Goal: Information Seeking & Learning: Learn about a topic

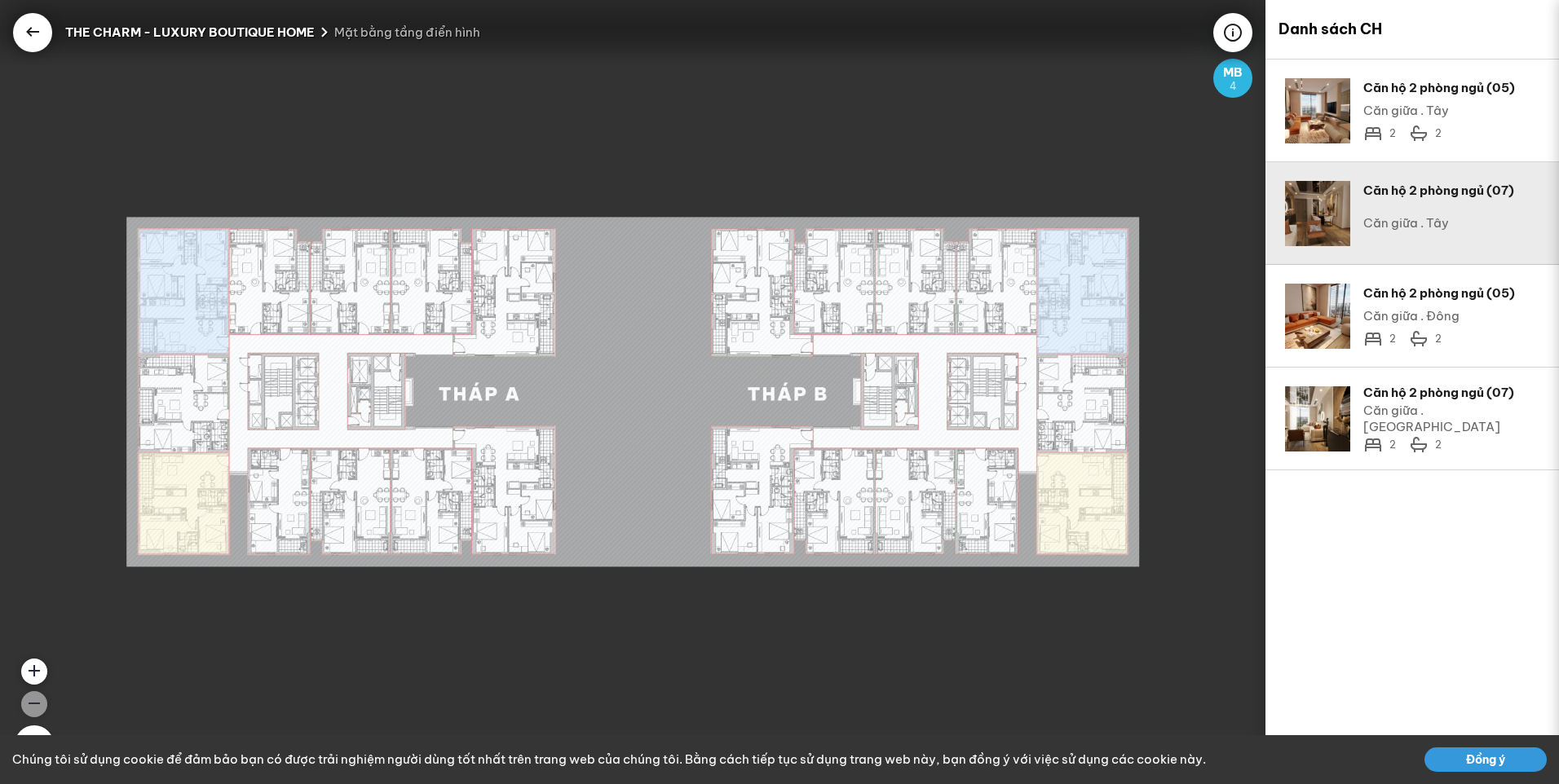
click at [1459, 192] on div "Căn hộ 2 phòng ngủ (07)" at bounding box center [1452, 190] width 176 height 19
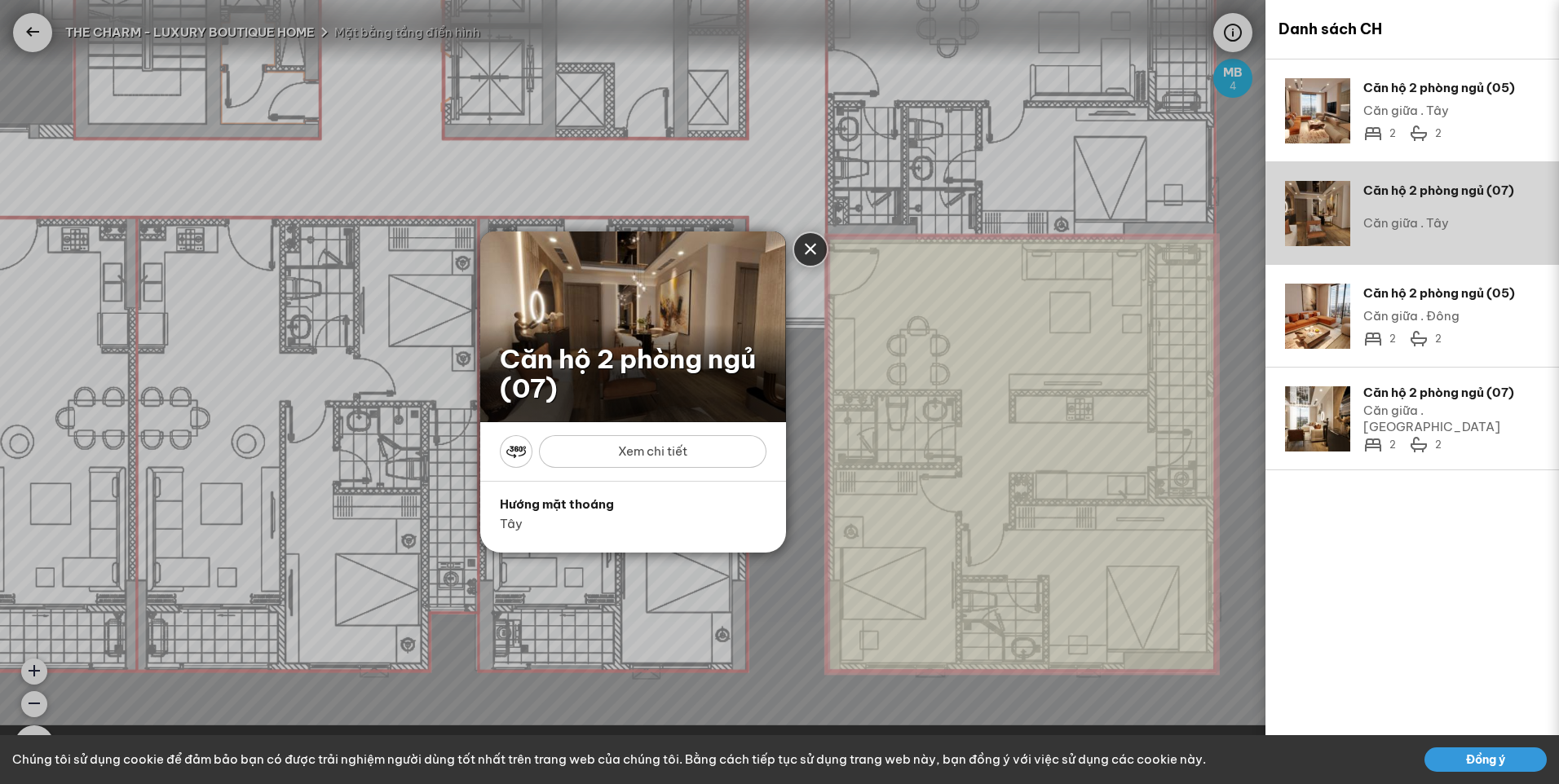
click at [705, 467] on div "Xem chi tiết" at bounding box center [652, 450] width 227 height 32
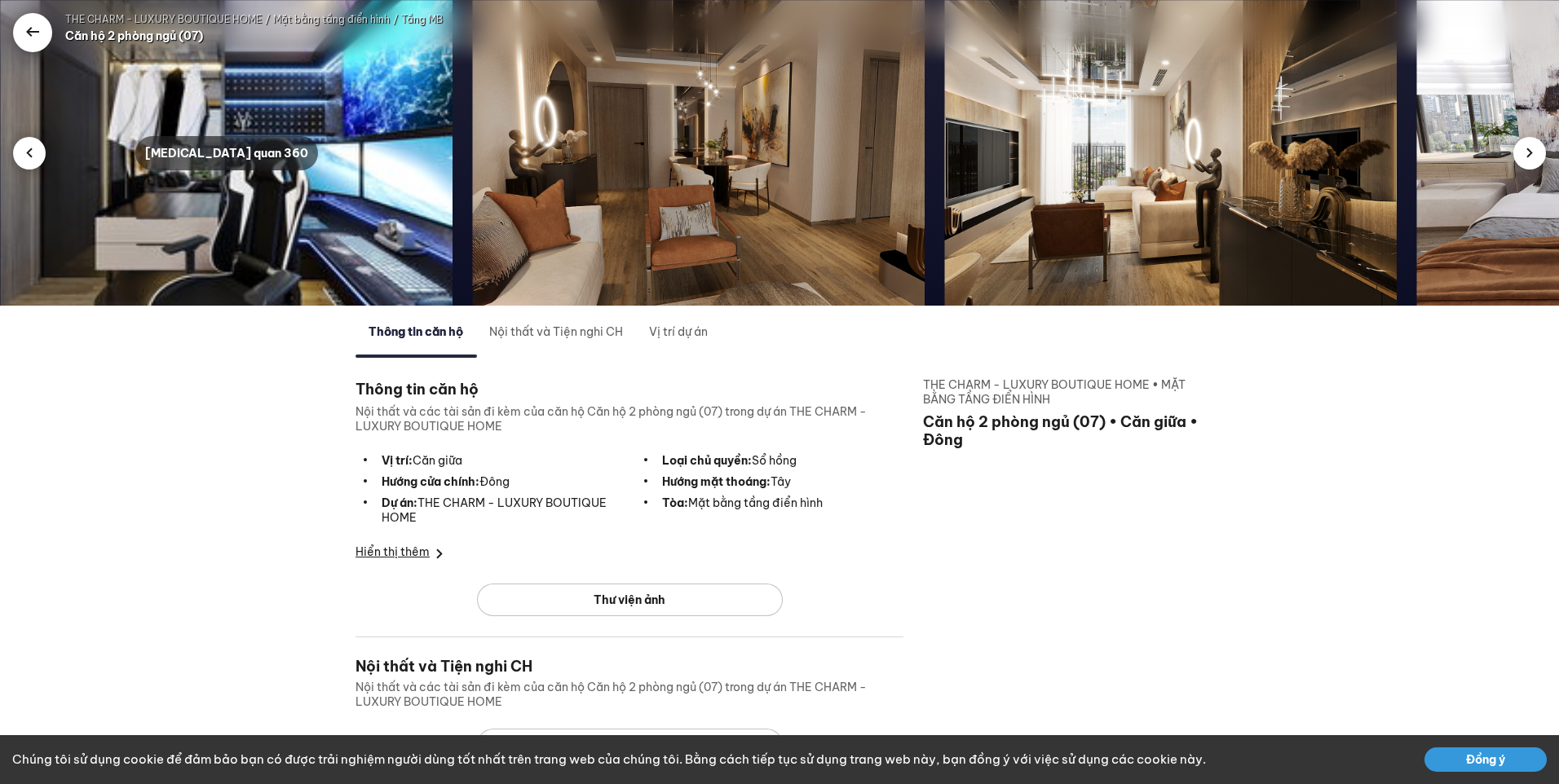
click at [203, 147] on div "[MEDICAL_DATA] quan 360" at bounding box center [226, 153] width 183 height 34
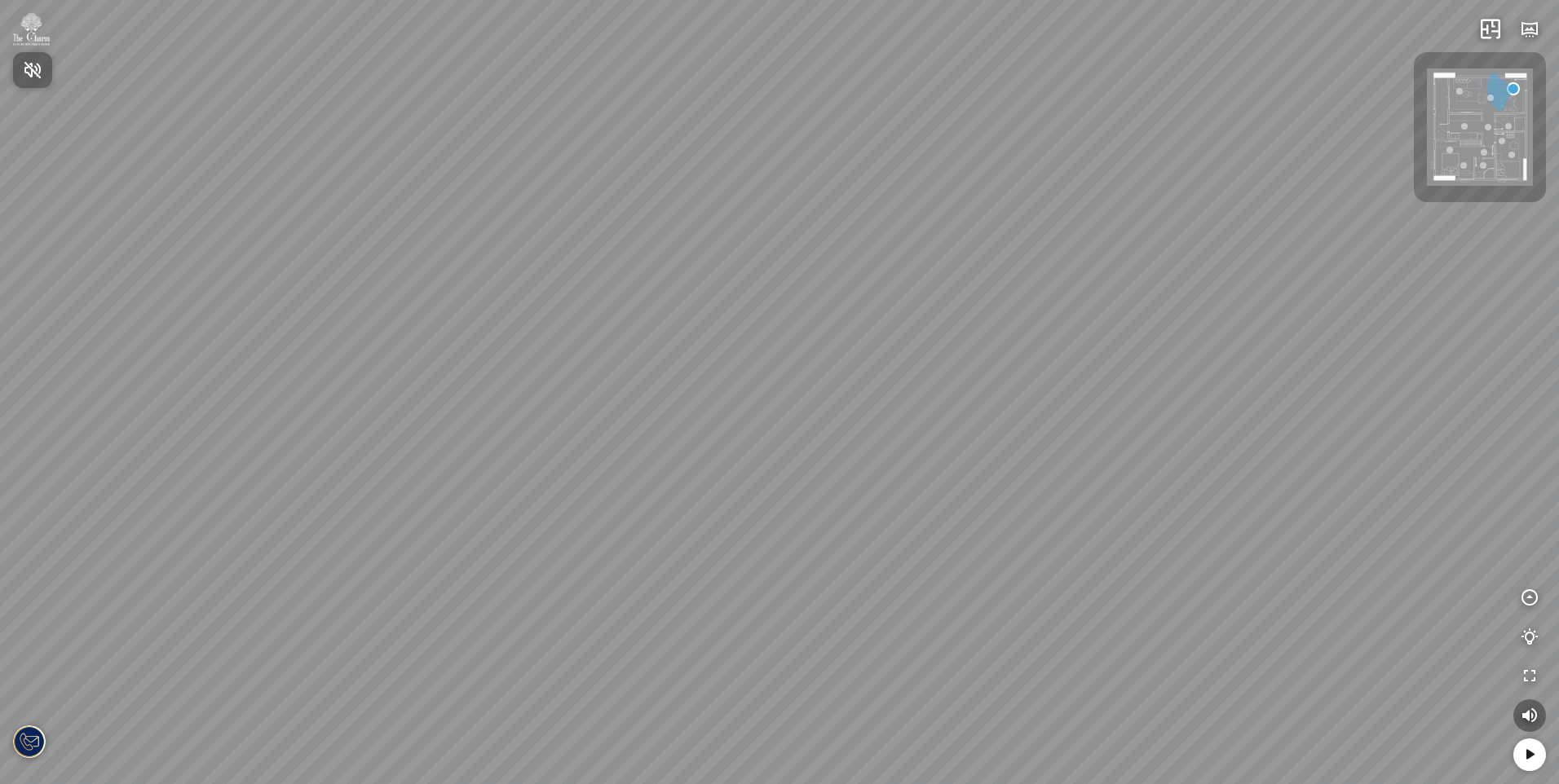
drag, startPoint x: 776, startPoint y: 368, endPoint x: 837, endPoint y: 334, distance: 69.8
click at [837, 334] on div at bounding box center [779, 392] width 1559 height 784
drag, startPoint x: 745, startPoint y: 388, endPoint x: 829, endPoint y: 374, distance: 85.2
click at [828, 374] on div at bounding box center [779, 392] width 1559 height 784
drag, startPoint x: 731, startPoint y: 380, endPoint x: 1142, endPoint y: 342, distance: 412.8
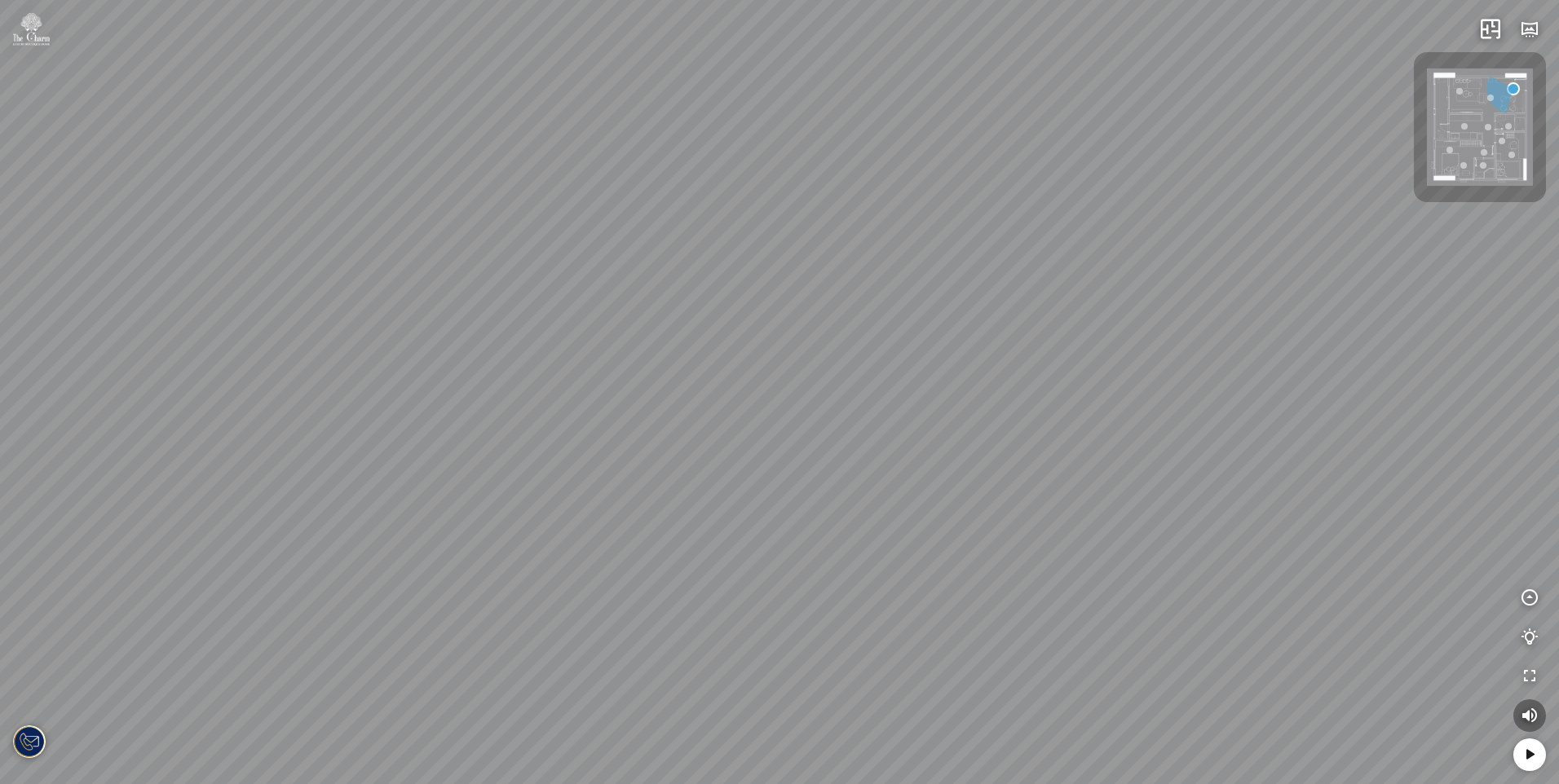
click at [1050, 340] on div at bounding box center [779, 392] width 1559 height 784
drag, startPoint x: 684, startPoint y: 361, endPoint x: 1028, endPoint y: 355, distance: 344.1
click at [1028, 355] on div at bounding box center [779, 392] width 1559 height 784
drag, startPoint x: 886, startPoint y: 361, endPoint x: 936, endPoint y: 368, distance: 50.5
click at [908, 361] on div at bounding box center [779, 392] width 1559 height 784
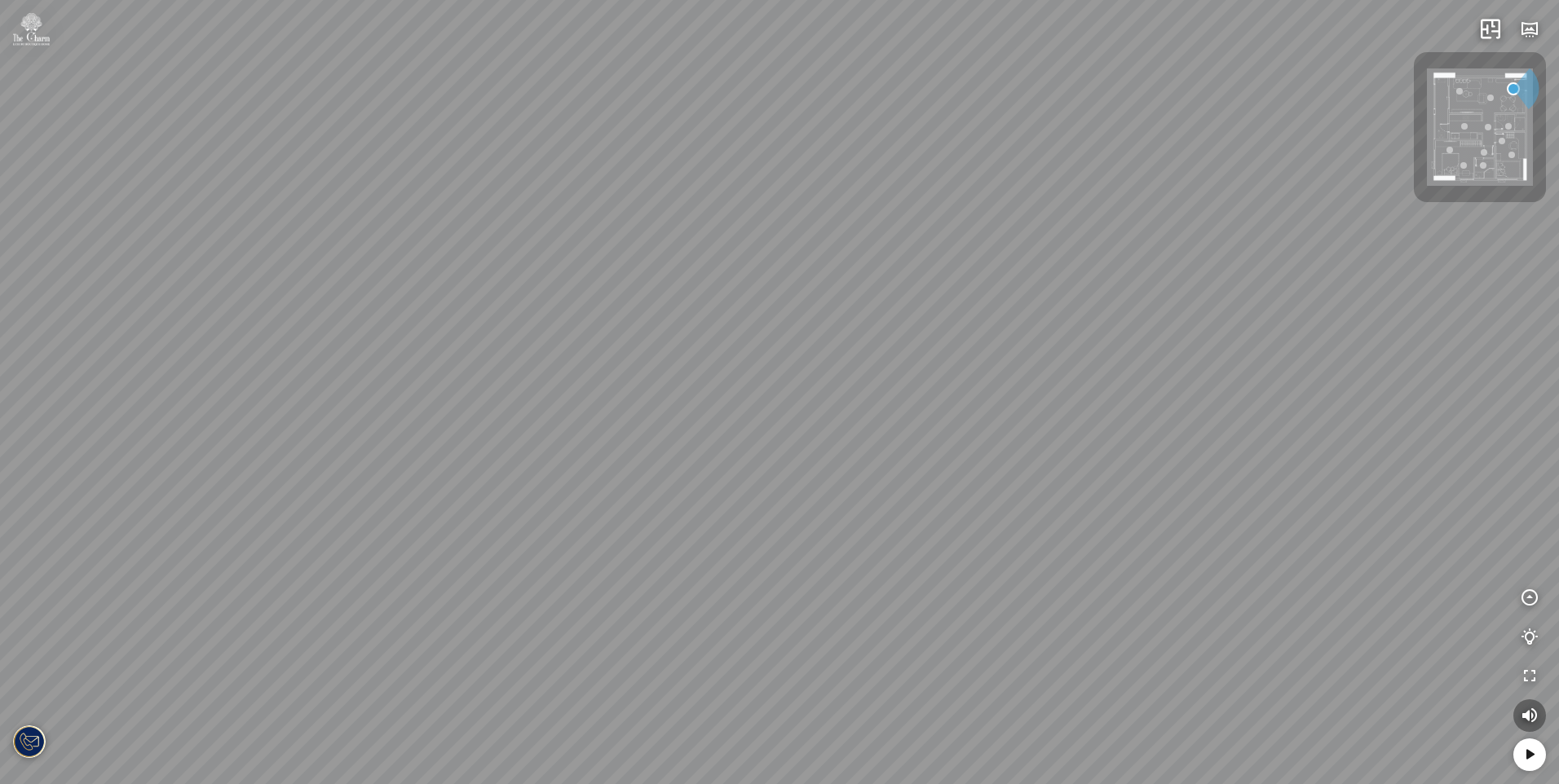
click at [689, 220] on div at bounding box center [779, 392] width 1559 height 784
drag, startPoint x: 790, startPoint y: 364, endPoint x: 802, endPoint y: 539, distance: 175.4
click at [802, 535] on div at bounding box center [779, 392] width 1559 height 784
drag, startPoint x: 748, startPoint y: 466, endPoint x: 1159, endPoint y: 444, distance: 411.6
click at [1128, 435] on div at bounding box center [779, 392] width 1559 height 784
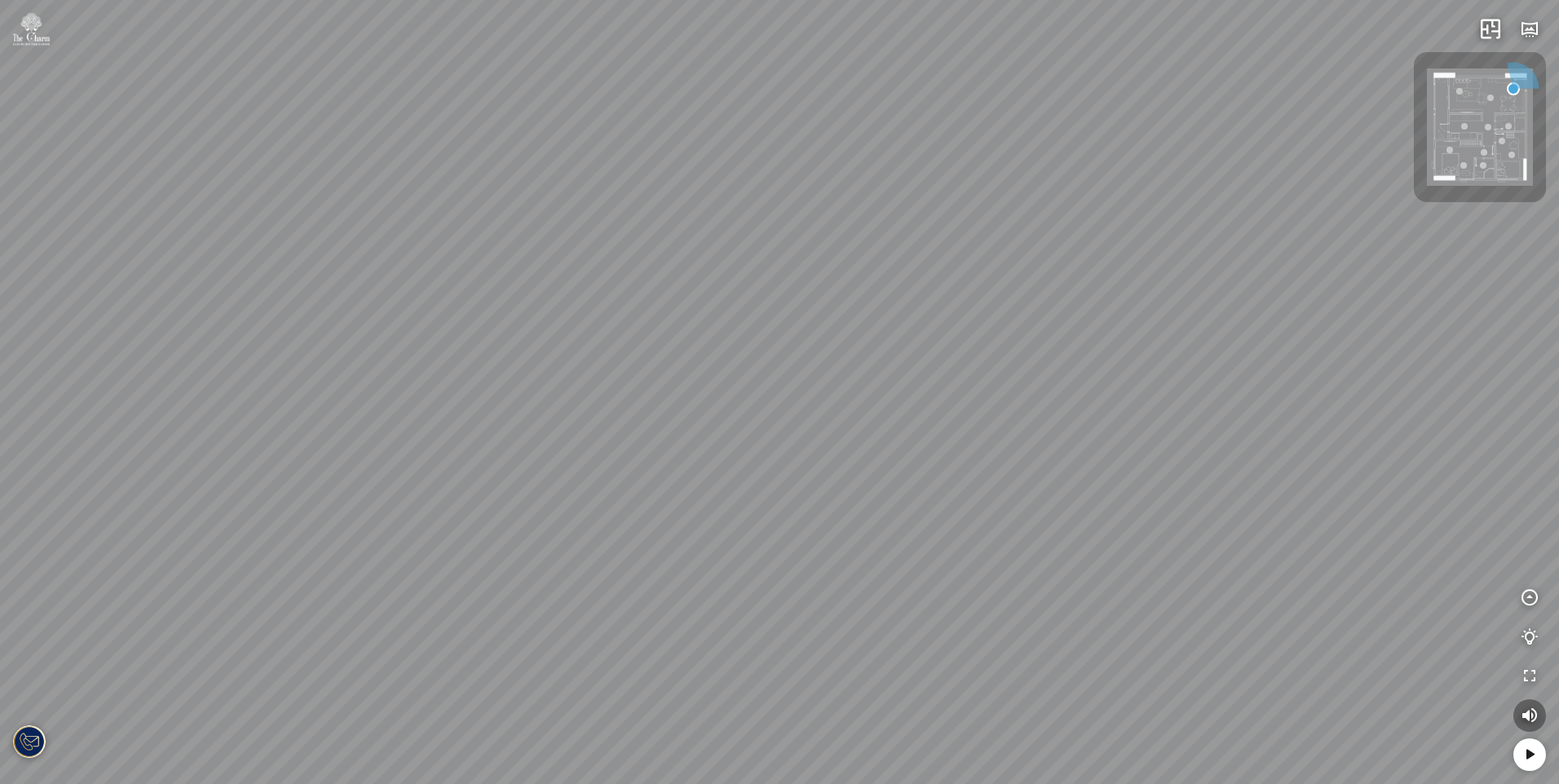
drag, startPoint x: 482, startPoint y: 386, endPoint x: 928, endPoint y: 366, distance: 446.4
click at [856, 361] on div at bounding box center [779, 392] width 1559 height 784
drag, startPoint x: 526, startPoint y: 331, endPoint x: 930, endPoint y: 398, distance: 409.5
click at [930, 398] on div at bounding box center [779, 392] width 1559 height 784
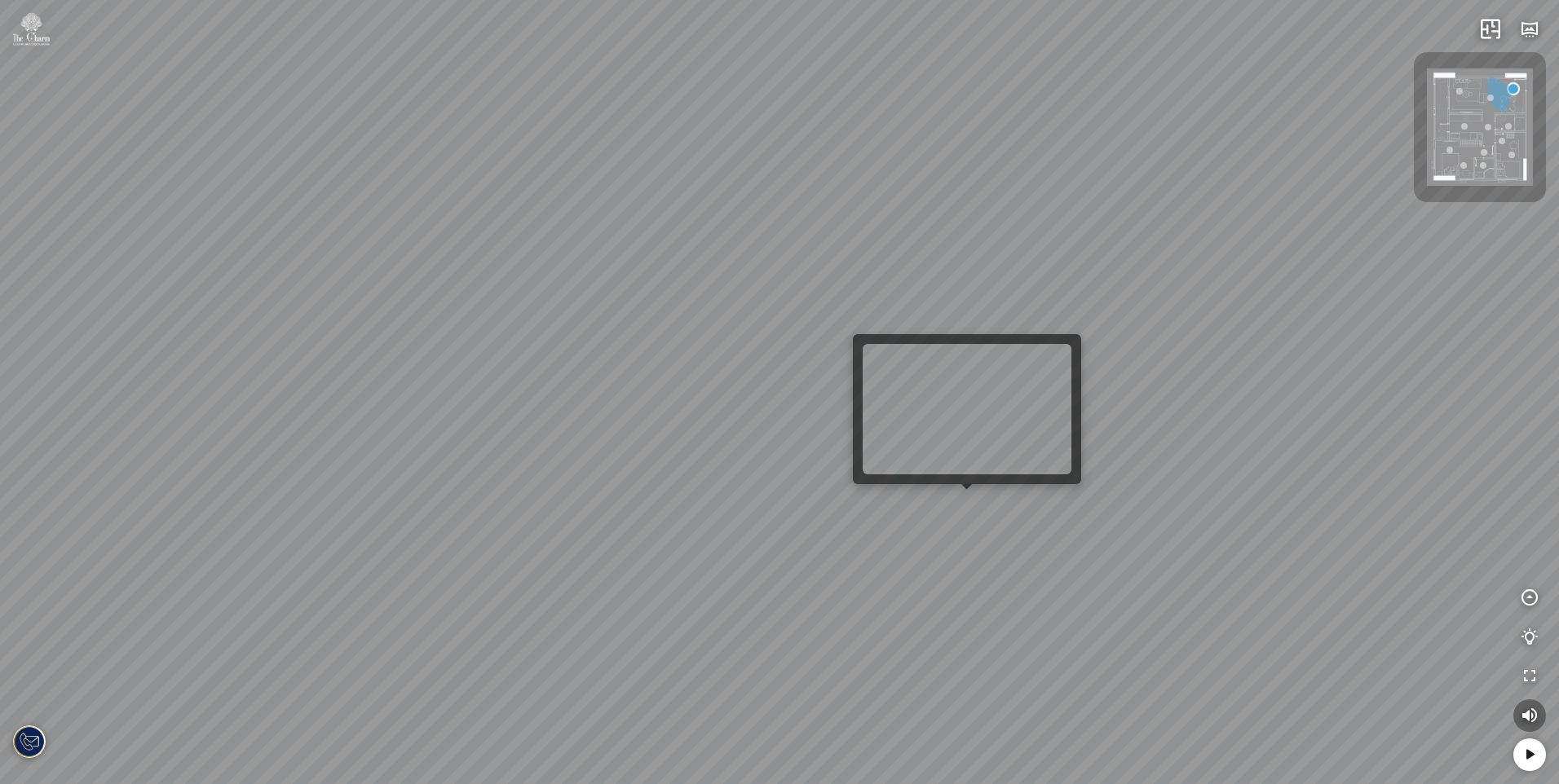
click at [966, 503] on div at bounding box center [779, 392] width 1559 height 784
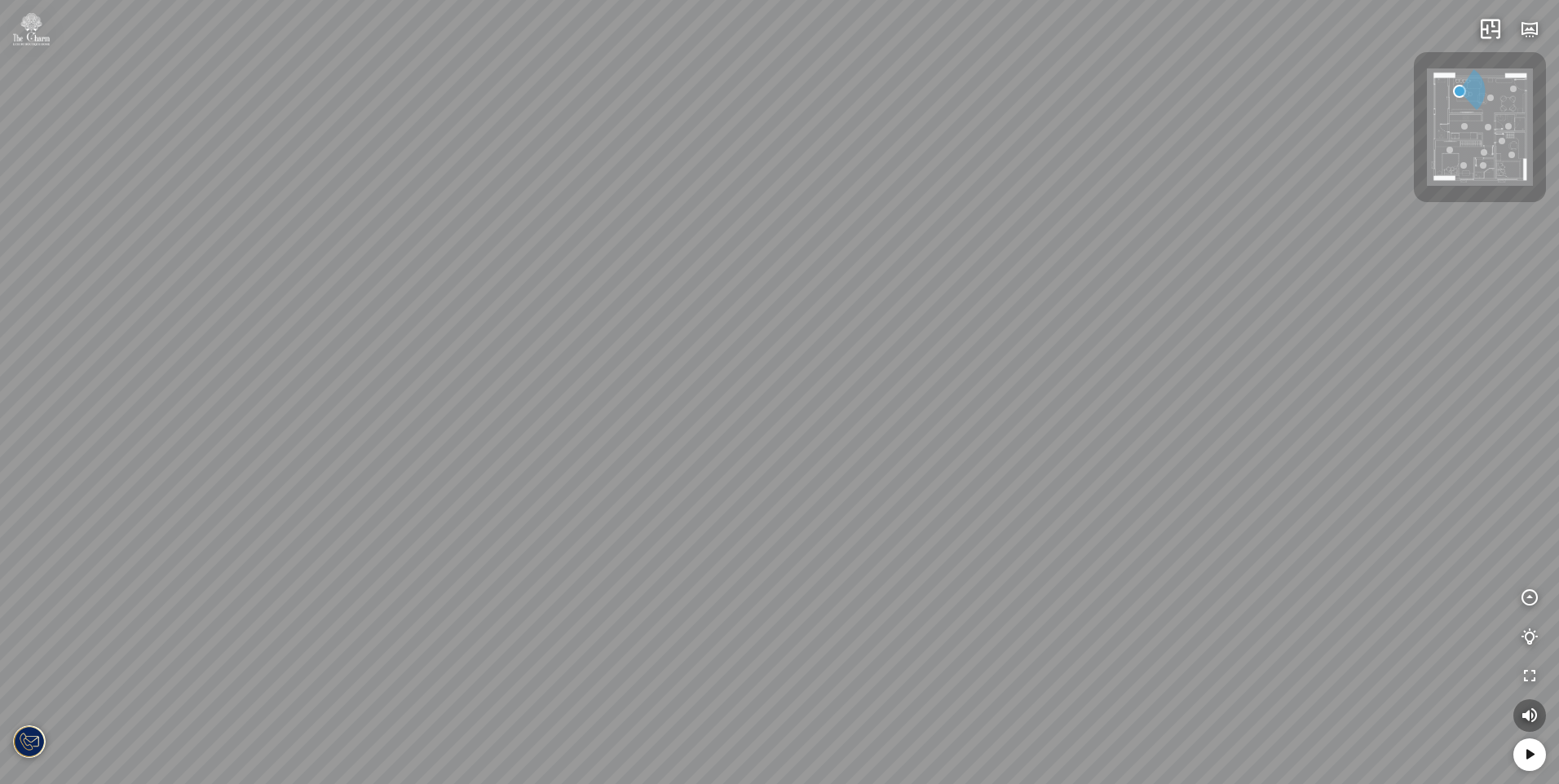
drag, startPoint x: 855, startPoint y: 423, endPoint x: 784, endPoint y: 430, distance: 71.3
click at [762, 430] on div at bounding box center [779, 392] width 1559 height 784
click at [524, 394] on div at bounding box center [779, 392] width 1559 height 784
drag, startPoint x: 670, startPoint y: 387, endPoint x: 322, endPoint y: 393, distance: 348.1
click at [327, 393] on div at bounding box center [779, 392] width 1559 height 784
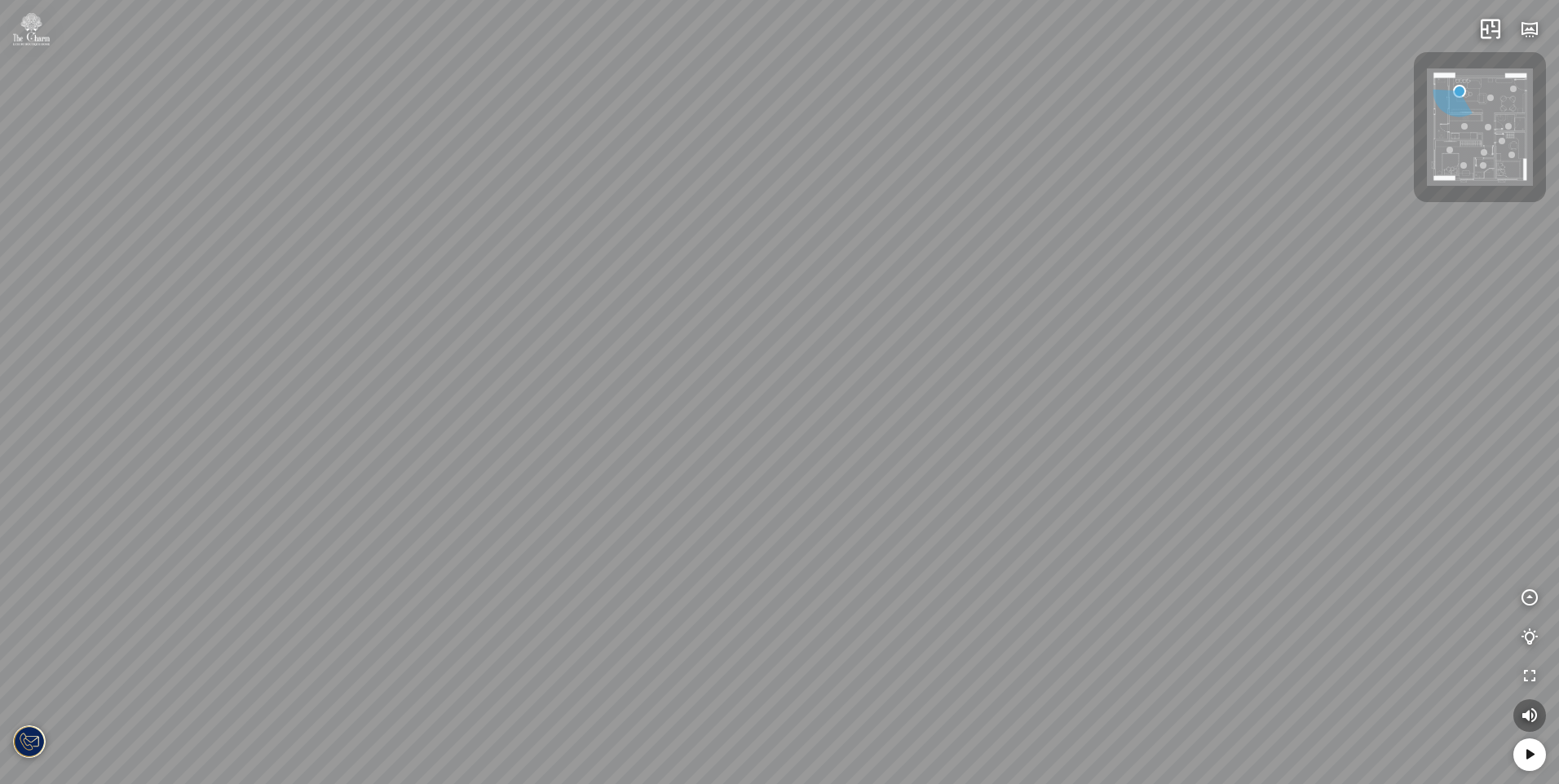
drag, startPoint x: 496, startPoint y: 326, endPoint x: 683, endPoint y: 407, distance: 203.8
click at [673, 405] on div at bounding box center [779, 392] width 1559 height 784
drag, startPoint x: 639, startPoint y: 411, endPoint x: 629, endPoint y: 368, distance: 44.1
click at [630, 375] on div at bounding box center [779, 392] width 1559 height 784
drag, startPoint x: 617, startPoint y: 389, endPoint x: 738, endPoint y: 374, distance: 121.9
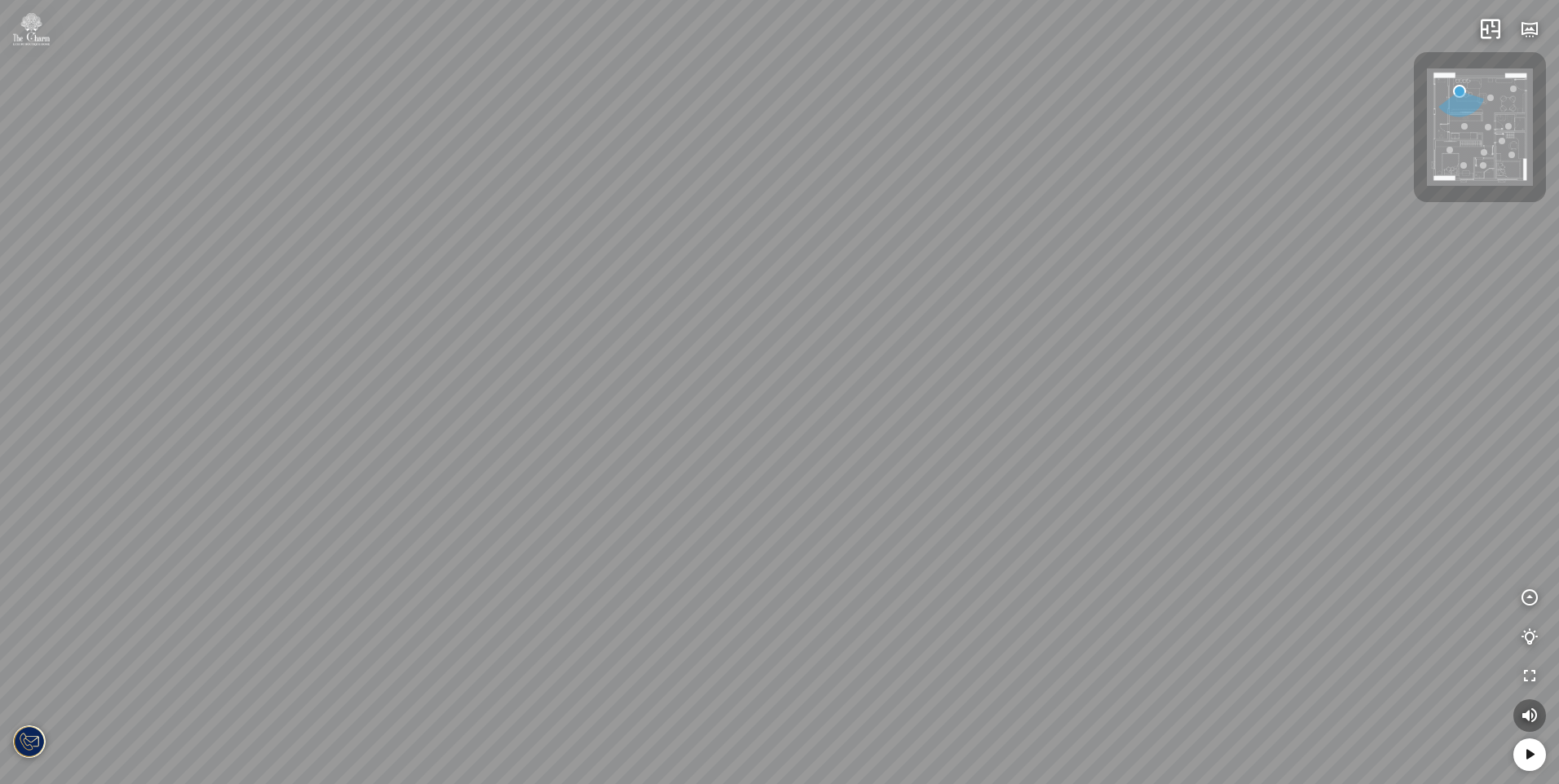
click at [701, 374] on div at bounding box center [779, 392] width 1559 height 784
drag, startPoint x: 648, startPoint y: 381, endPoint x: 777, endPoint y: 380, distance: 129.0
click at [770, 380] on div at bounding box center [779, 392] width 1559 height 784
drag, startPoint x: 376, startPoint y: 201, endPoint x: 215, endPoint y: 189, distance: 161.4
click at [215, 189] on div at bounding box center [779, 392] width 1559 height 784
